Goal: Go to known website: Access a specific website the user already knows

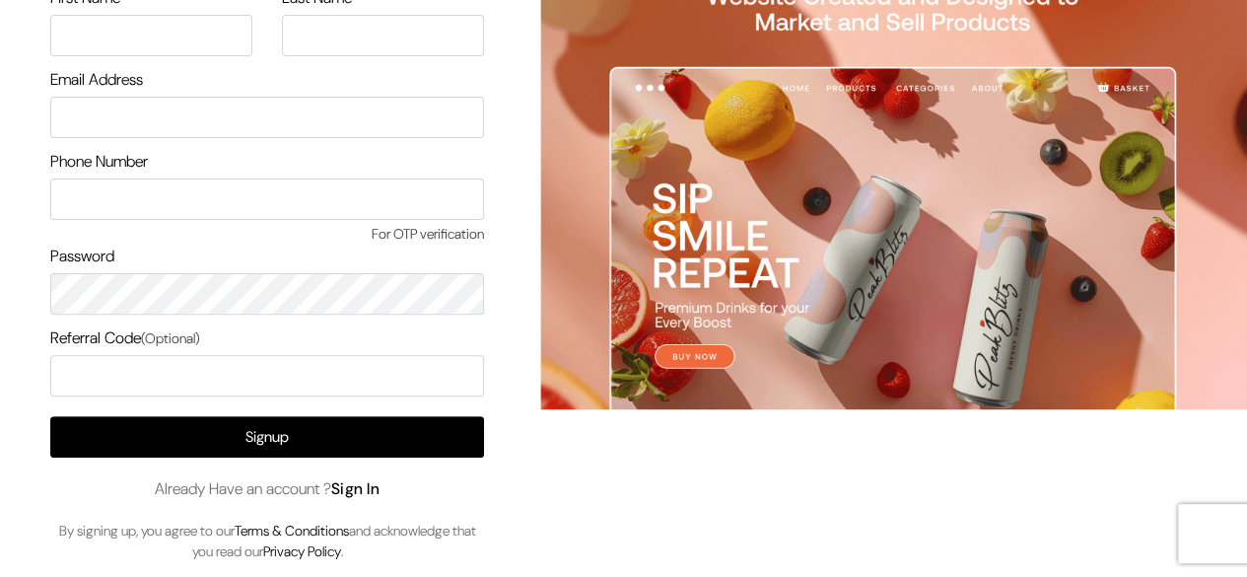
click at [365, 488] on link "Sign In" at bounding box center [355, 488] width 49 height 21
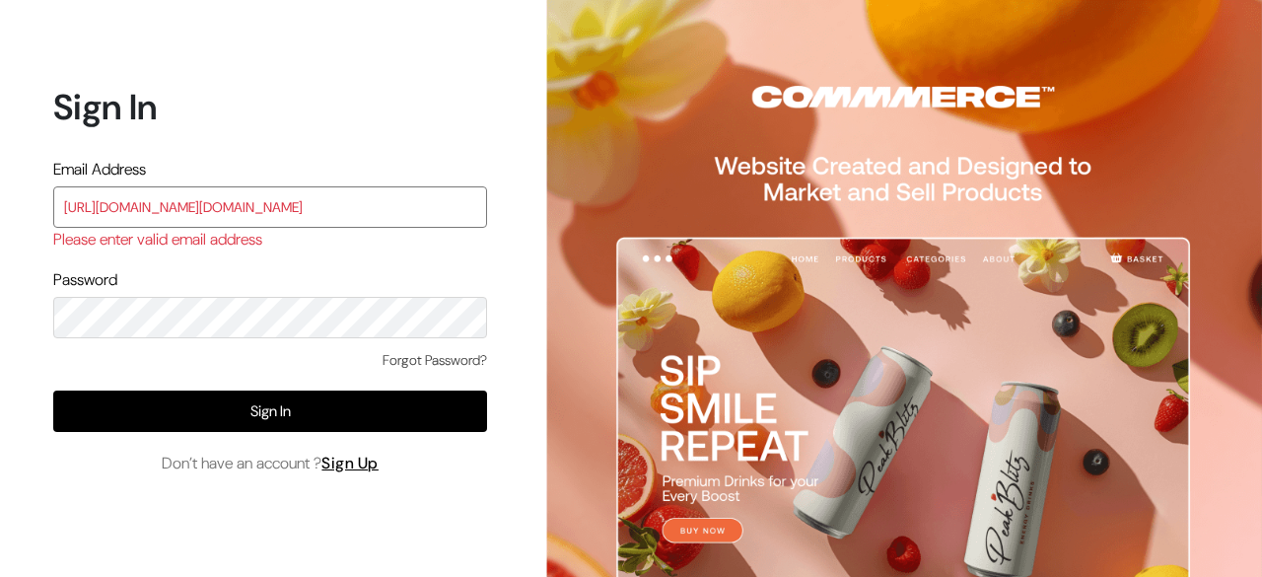
click at [335, 207] on input "[URL][DOMAIN_NAME][DOMAIN_NAME]" at bounding box center [270, 206] width 434 height 41
click at [335, 207] on input "https://accounts.commmerce.com/signin?auth_client=builder&auth_callback=https:/…" at bounding box center [270, 206] width 434 height 41
paste input "mayank@commmerce.com"
click at [335, 207] on input "mayank@commmerce.com" at bounding box center [270, 206] width 434 height 41
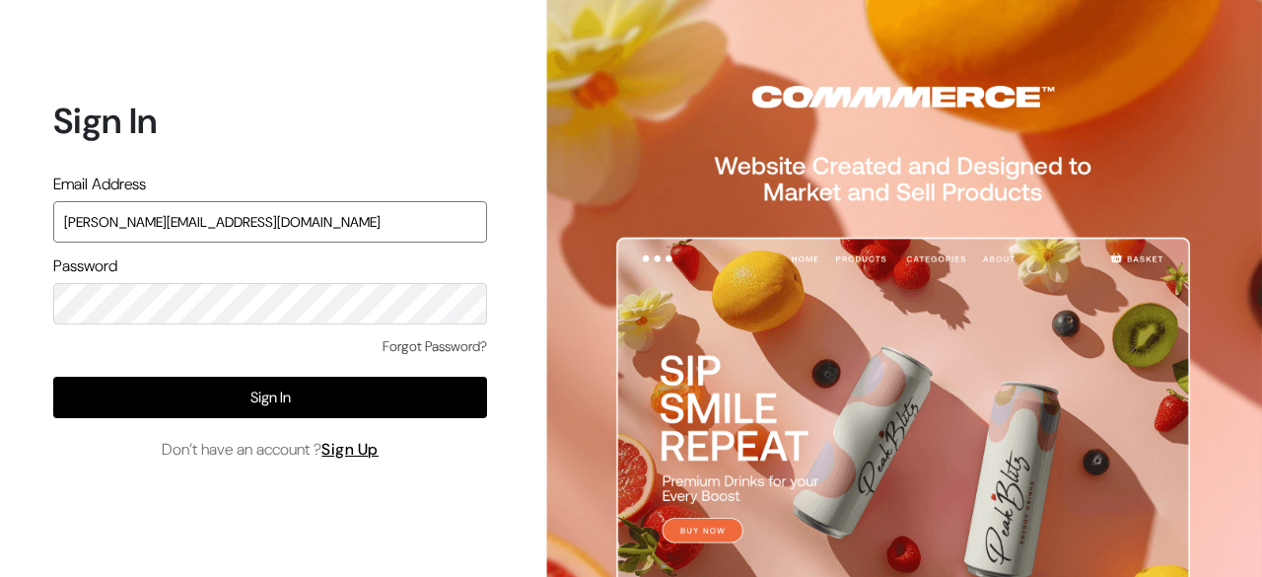
type input "mayank@commmerce.com"
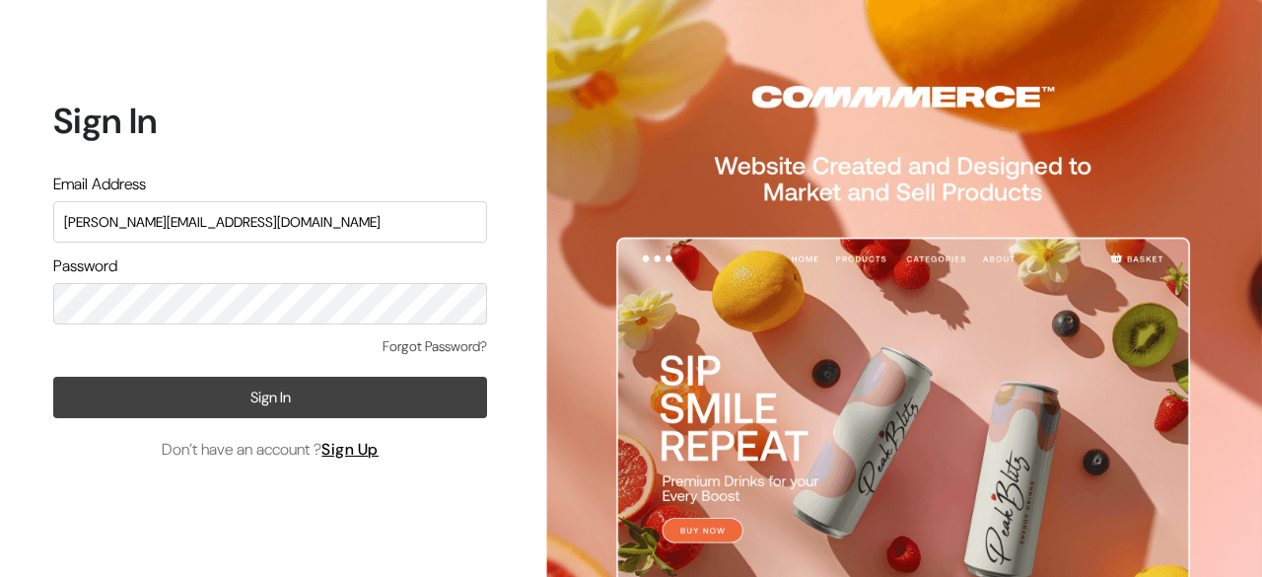
click at [242, 382] on button "Sign In" at bounding box center [270, 397] width 434 height 41
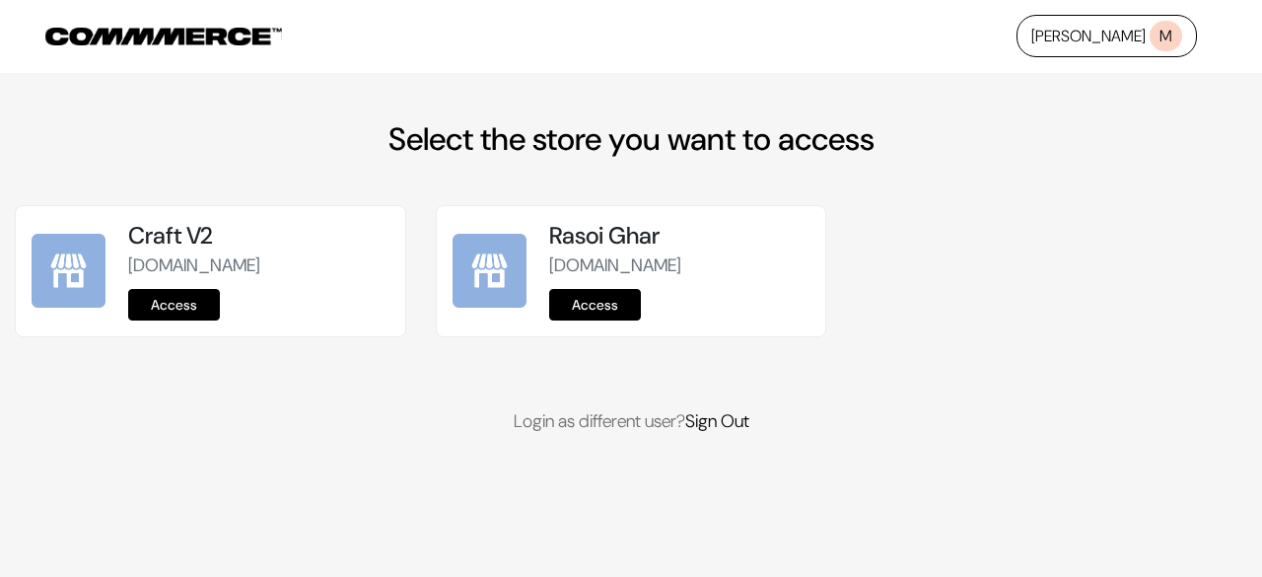
click at [611, 310] on link "Access" at bounding box center [595, 305] width 92 height 32
click at [619, 296] on link "Access" at bounding box center [595, 305] width 92 height 32
